Goal: Information Seeking & Learning: Learn about a topic

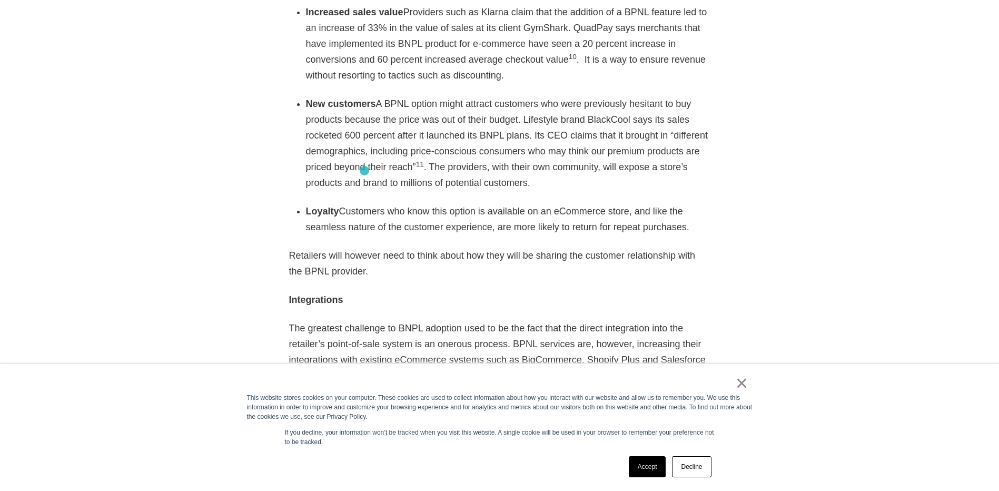
scroll to position [1895, 0]
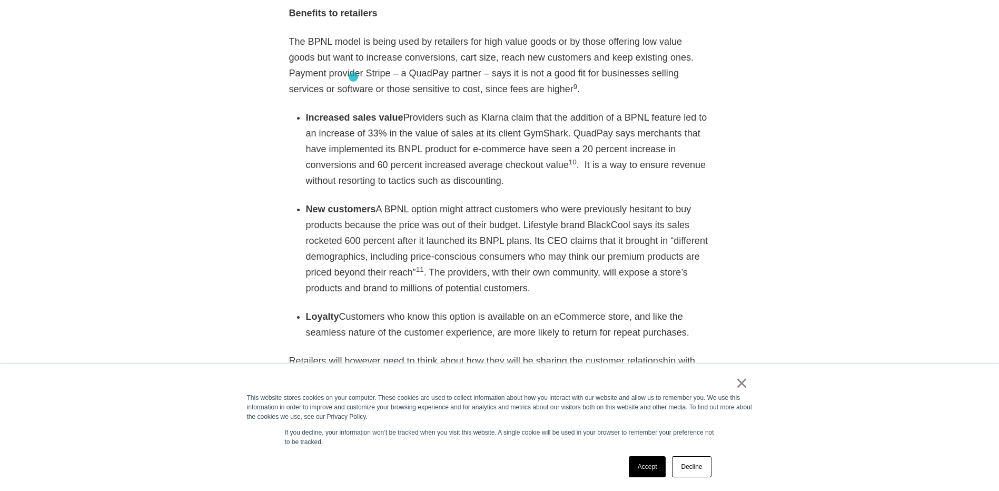
click at [353, 77] on div "As eCommerce booms with a growth rate poised to top 20% this year according to …" at bounding box center [499, 125] width 421 height 2095
drag, startPoint x: 306, startPoint y: 83, endPoint x: 394, endPoint y: 87, distance: 88.5
click at [394, 87] on div "As eCommerce booms with a growth rate poised to top 20% this year according to …" at bounding box center [499, 125] width 421 height 2095
copy strong "Increased sales value"
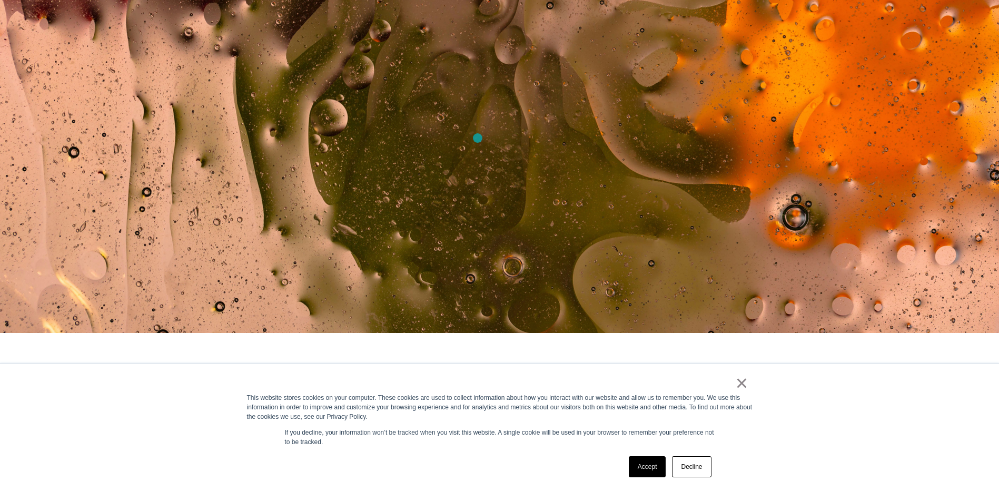
scroll to position [948, 0]
